Goal: Use online tool/utility: Utilize a website feature to perform a specific function

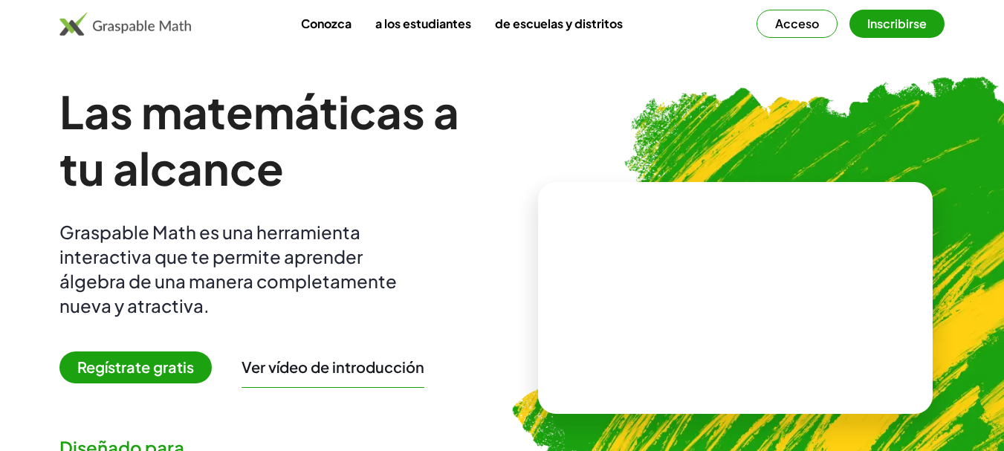
click at [805, 22] on font "Acceso" at bounding box center [797, 24] width 44 height 16
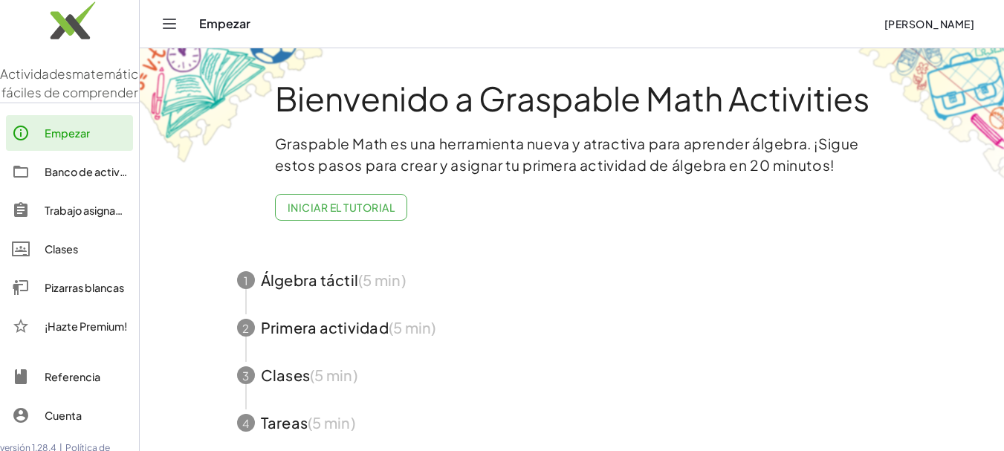
click at [174, 25] on icon "Cambiar navegación" at bounding box center [169, 24] width 18 height 18
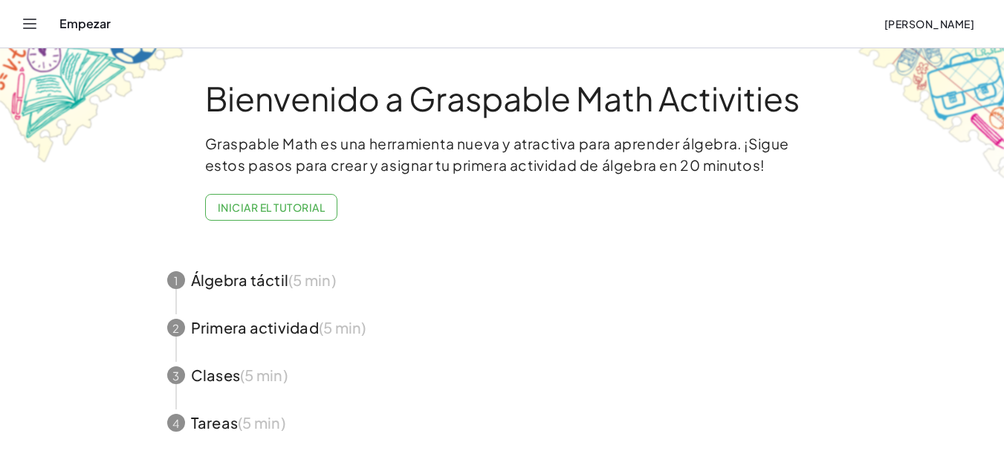
click at [25, 20] on icon "Cambiar navegación" at bounding box center [30, 24] width 18 height 18
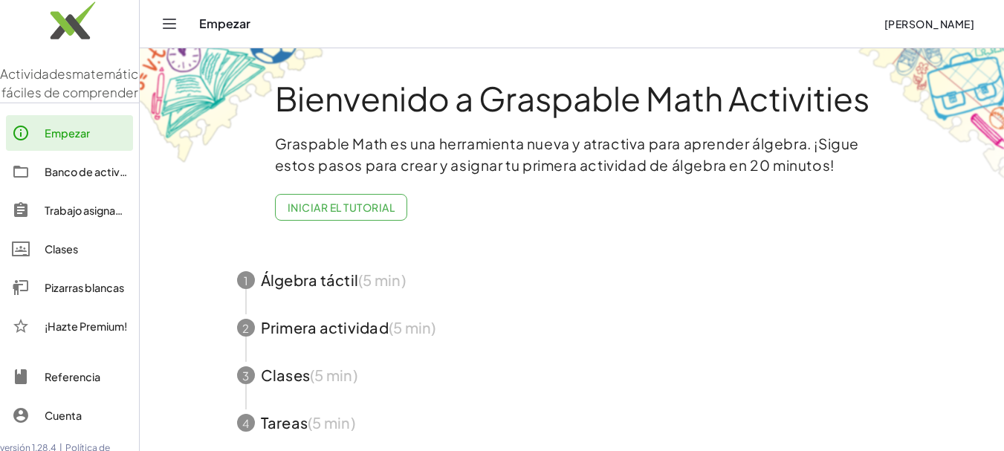
click at [61, 294] on font "Pizarras blancas" at bounding box center [84, 287] width 79 height 13
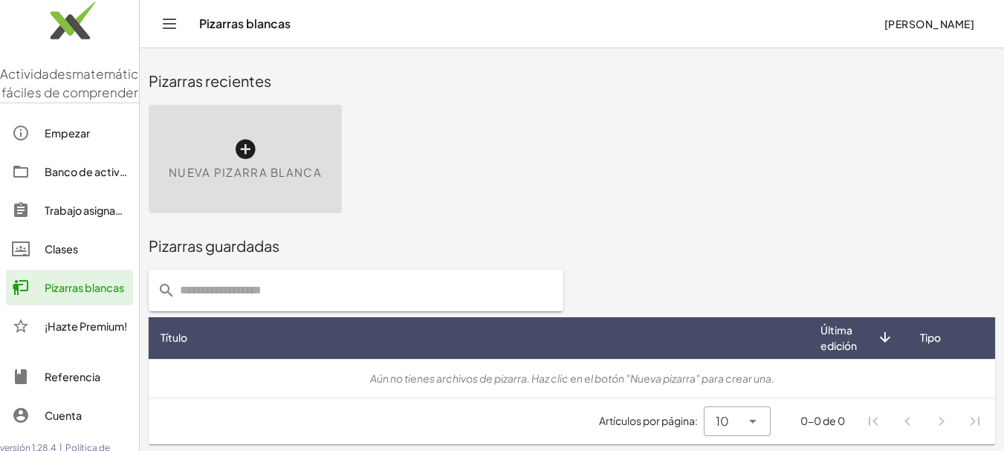
click at [174, 25] on icon "Cambiar navegación" at bounding box center [169, 24] width 18 height 18
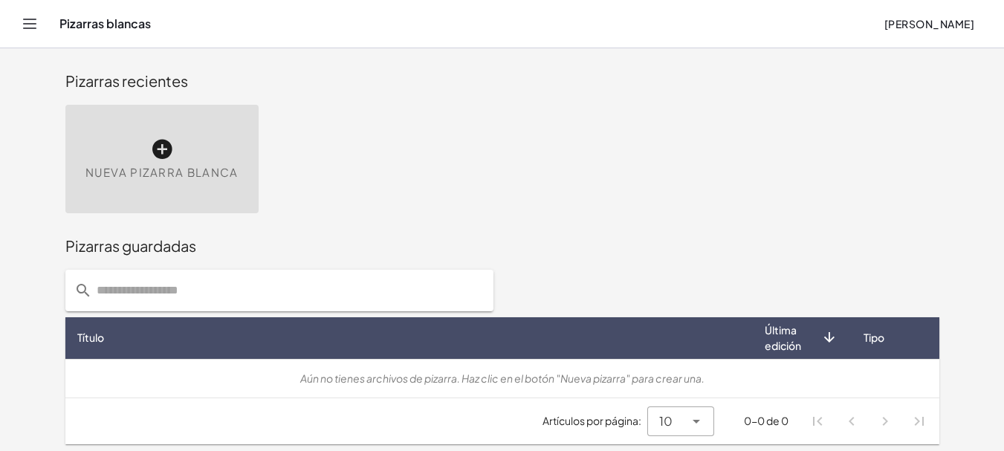
click at [36, 23] on icon "Cambiar navegación" at bounding box center [30, 24] width 18 height 18
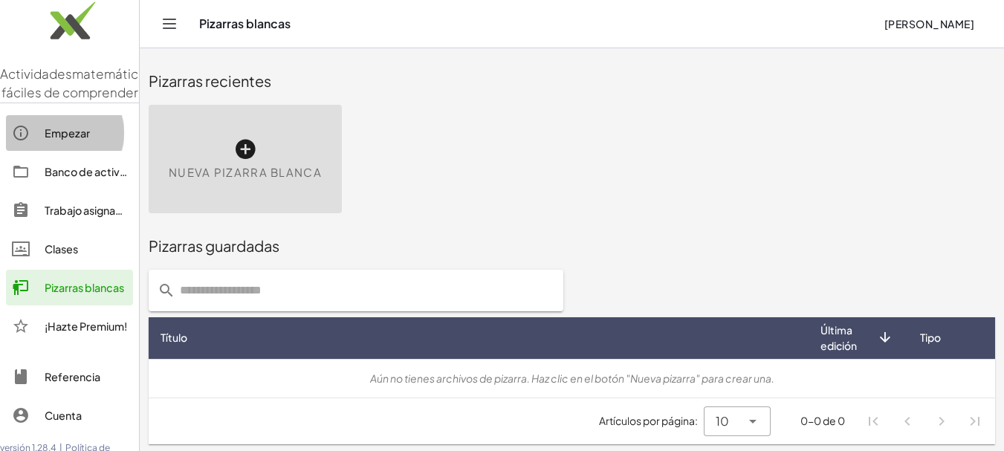
click at [65, 140] on font "Empezar" at bounding box center [67, 132] width 45 height 13
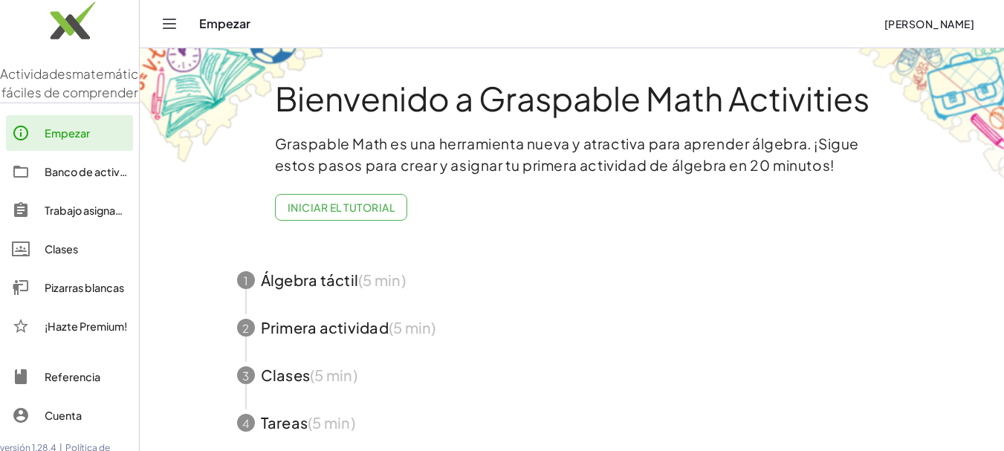
click at [86, 178] on font "Banco de actividades" at bounding box center [100, 171] width 110 height 13
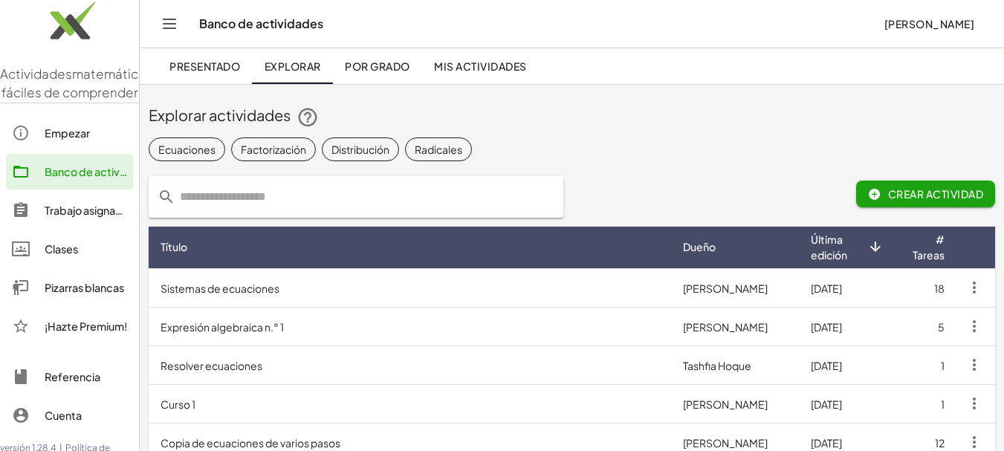
click at [68, 75] on font "Actividades" at bounding box center [36, 73] width 72 height 16
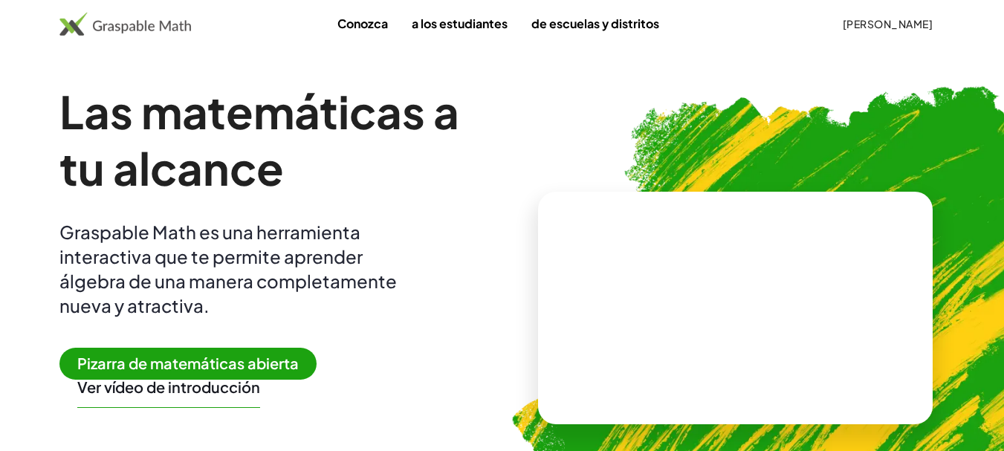
click at [652, 332] on video at bounding box center [734, 307] width 223 height 111
click at [649, 329] on div at bounding box center [732, 292] width 254 height 119
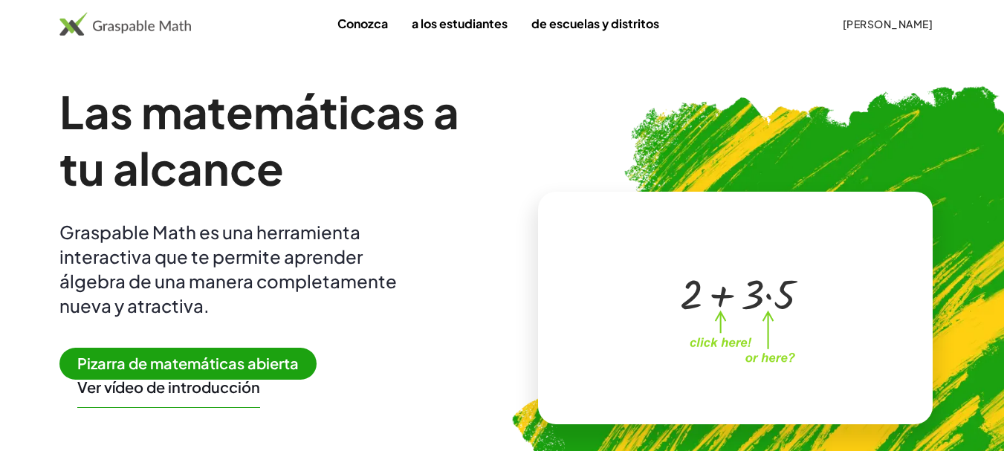
click at [157, 26] on img at bounding box center [124, 24] width 131 height 24
click at [113, 22] on img at bounding box center [124, 24] width 131 height 24
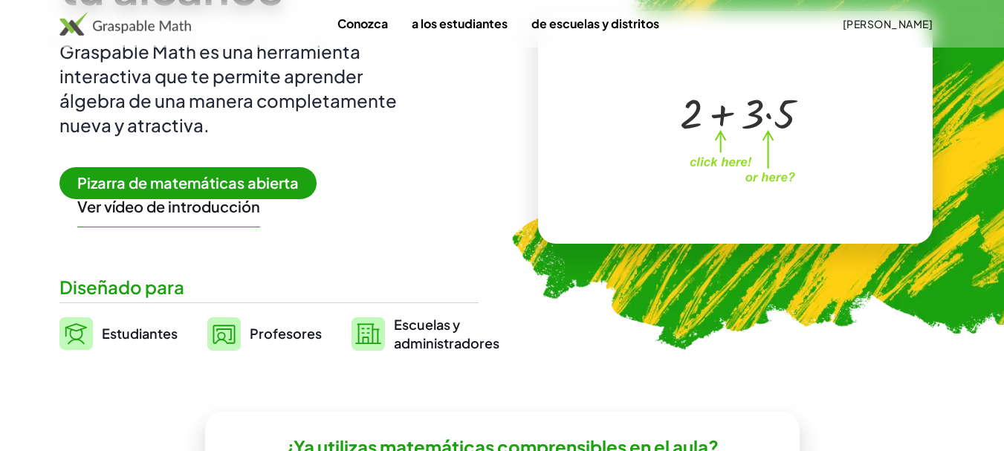
scroll to position [223, 0]
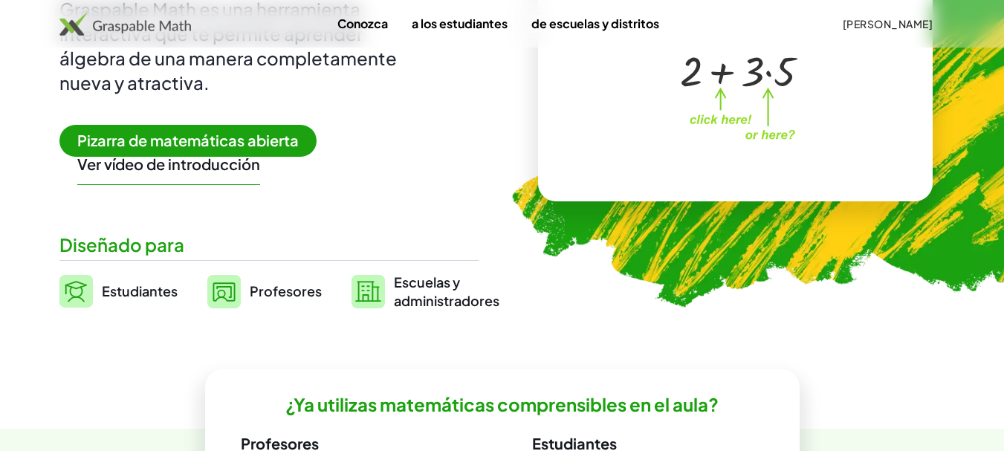
click at [265, 285] on font "Profesores" at bounding box center [286, 290] width 72 height 17
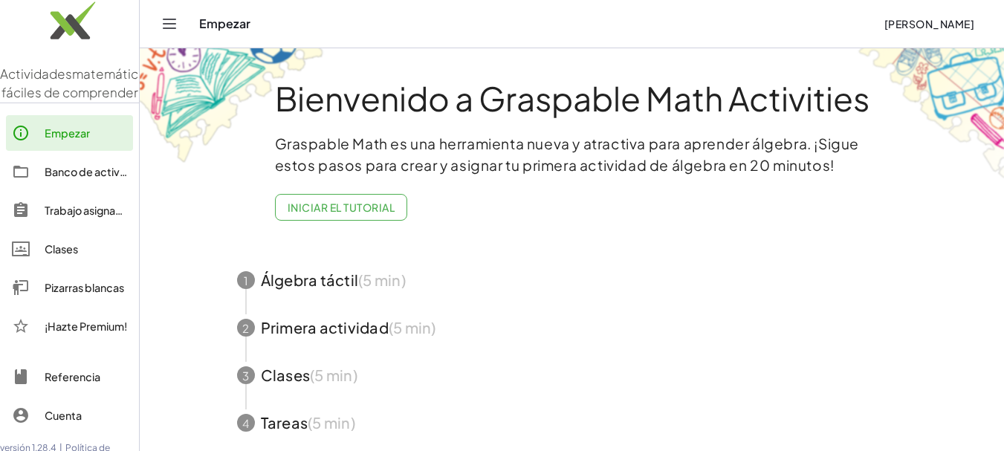
click at [92, 86] on font "matemáticas fáciles de comprender" at bounding box center [77, 83] width 152 height 36
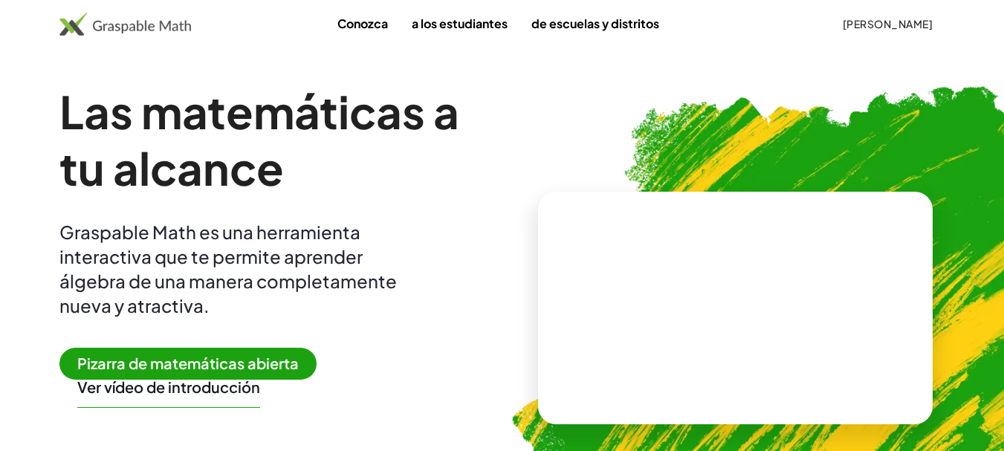
click at [189, 363] on font "Pizarra de matemáticas abierta" at bounding box center [187, 363] width 221 height 19
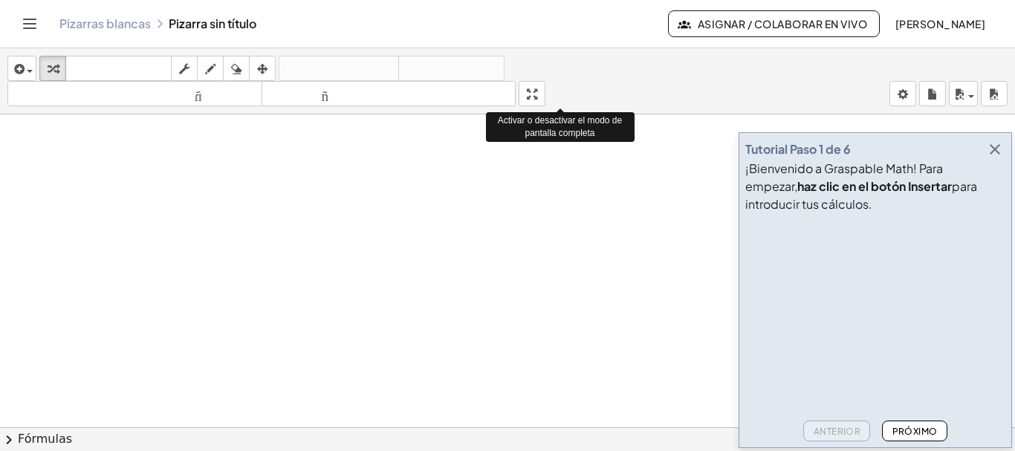
drag, startPoint x: 543, startPoint y: 102, endPoint x: 543, endPoint y: 192, distance: 89.9
click at [543, 192] on div "insertar Seleccione uno: Expresión matemática Función Texto Vídeo de YouTube Gr…" at bounding box center [507, 249] width 1015 height 403
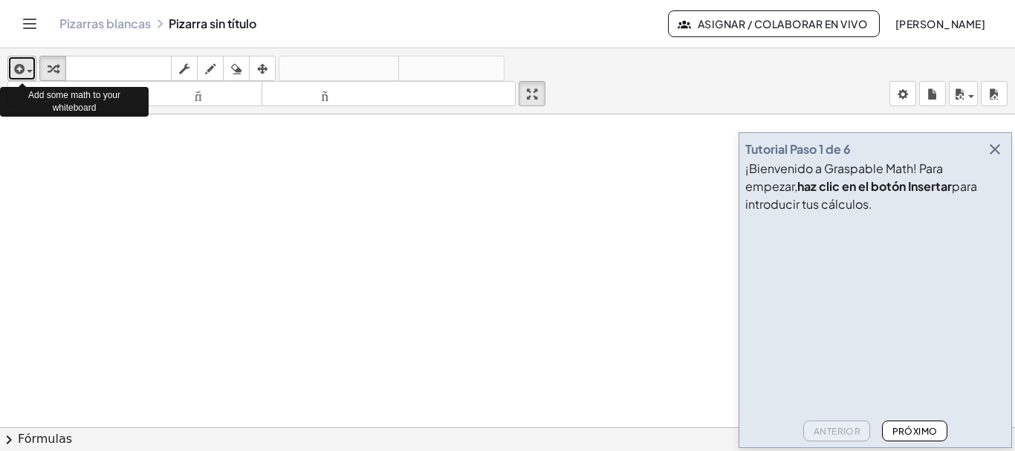
click at [28, 72] on div "button" at bounding box center [22, 68] width 22 height 18
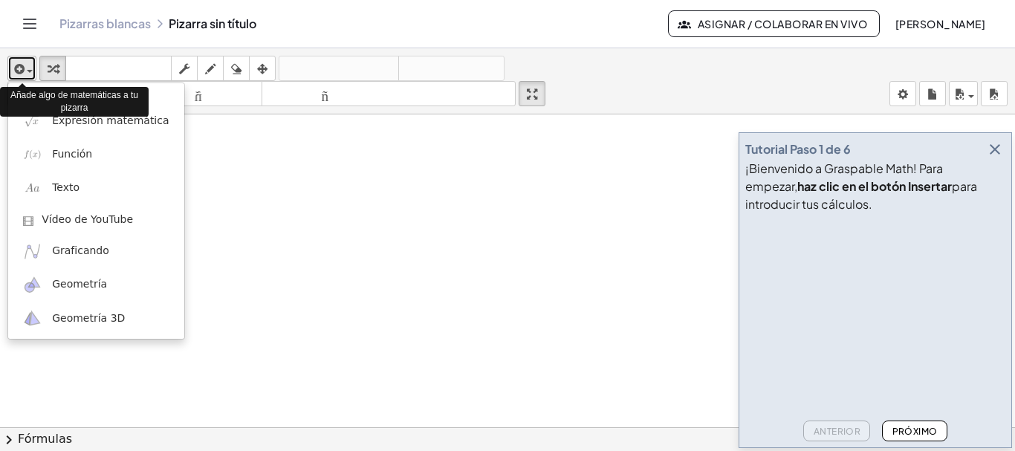
click at [28, 72] on span "button" at bounding box center [30, 71] width 6 height 3
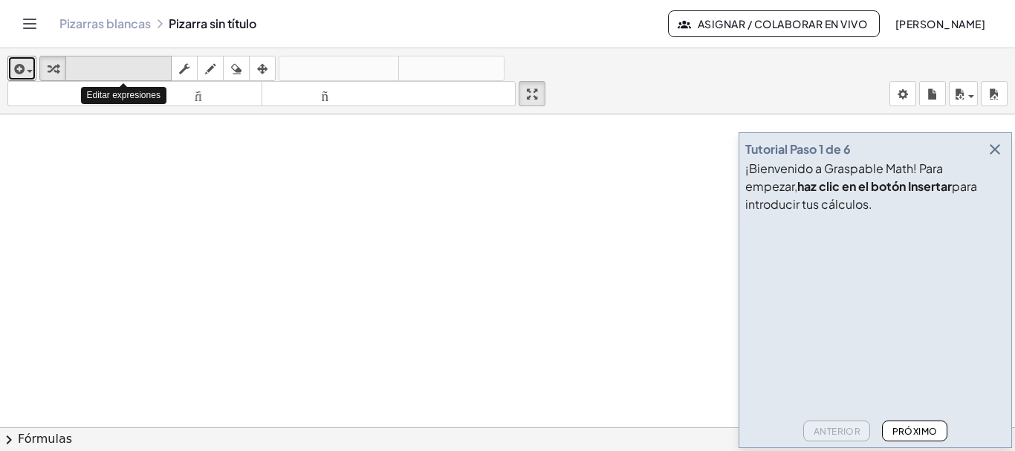
click at [88, 67] on font "teclado" at bounding box center [118, 69] width 99 height 14
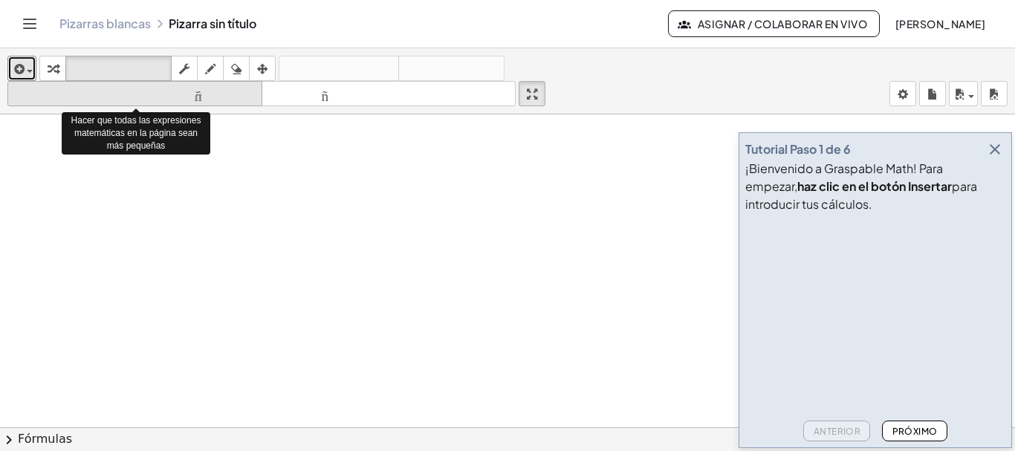
click at [219, 96] on font "tamaño_del_formato" at bounding box center [134, 94] width 247 height 14
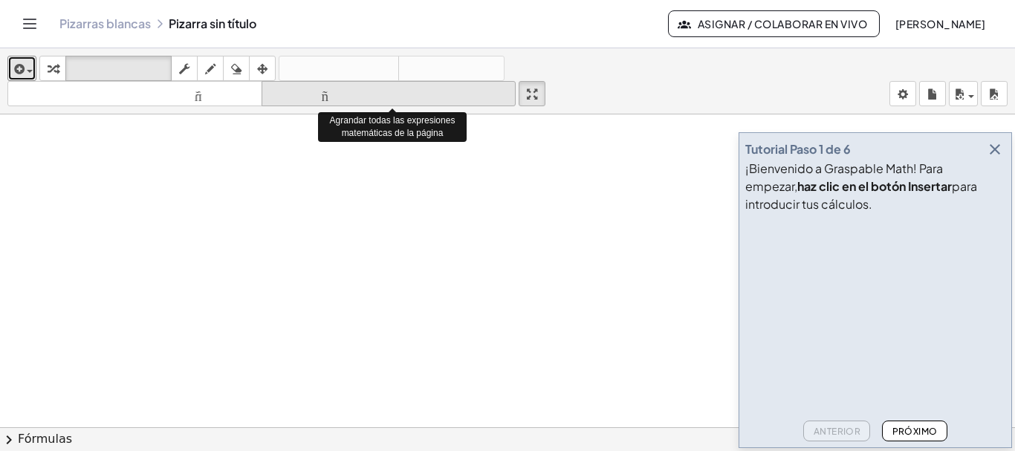
click at [326, 97] on font "tamaño_del_formato" at bounding box center [388, 94] width 247 height 14
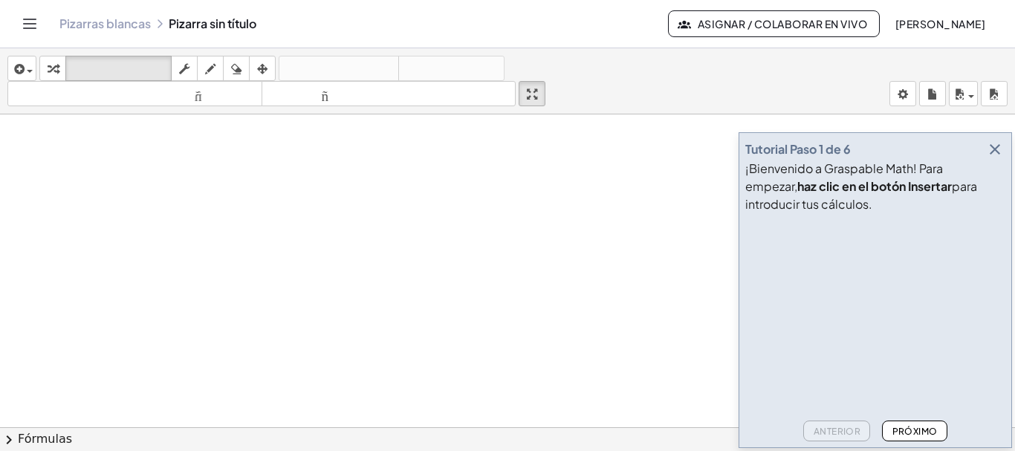
click at [994, 152] on icon "button" at bounding box center [995, 149] width 18 height 18
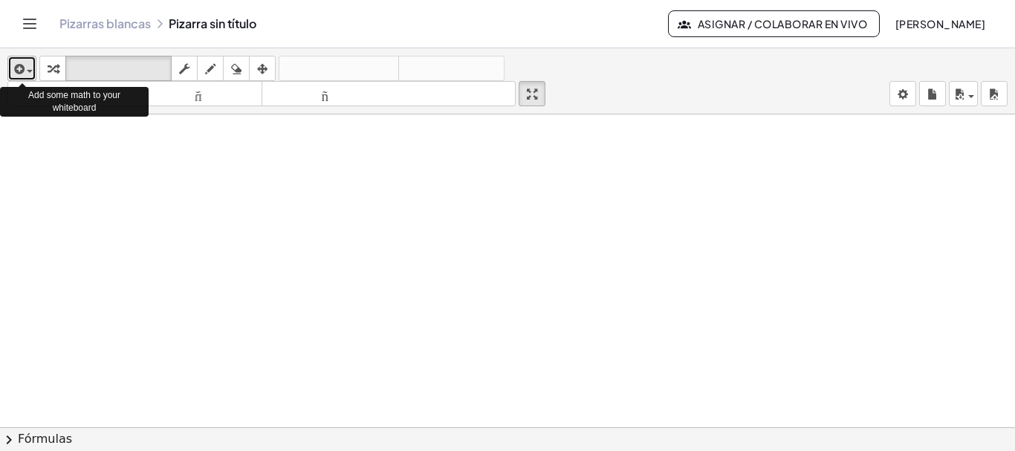
click at [27, 71] on span "button" at bounding box center [30, 71] width 6 height 3
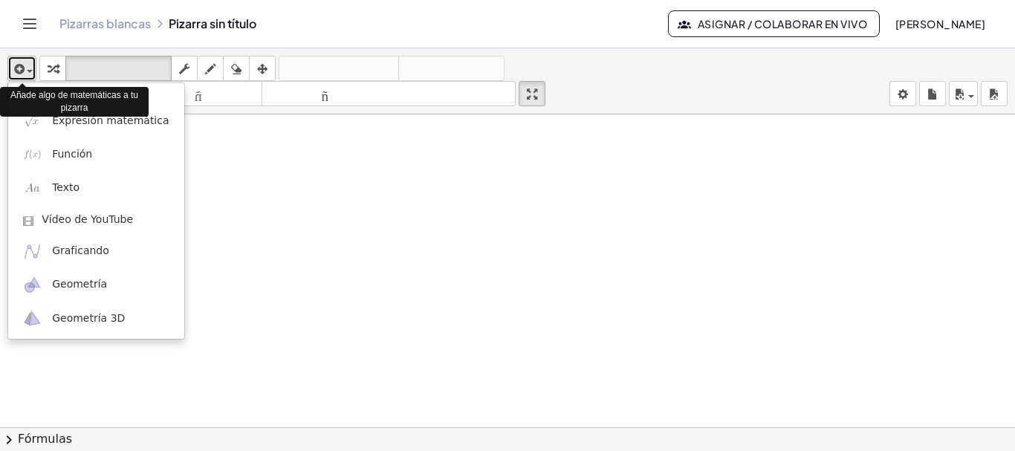
click at [27, 71] on span "button" at bounding box center [30, 71] width 6 height 3
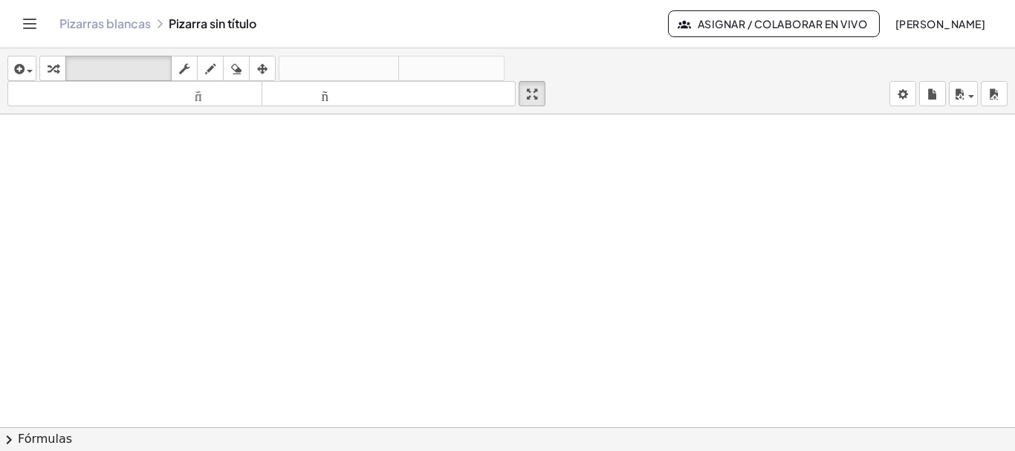
click at [394, 156] on div at bounding box center [507, 437] width 1015 height 646
click at [36, 19] on icon "Cambiar navegación" at bounding box center [30, 24] width 18 height 18
